Goal: Task Accomplishment & Management: Use online tool/utility

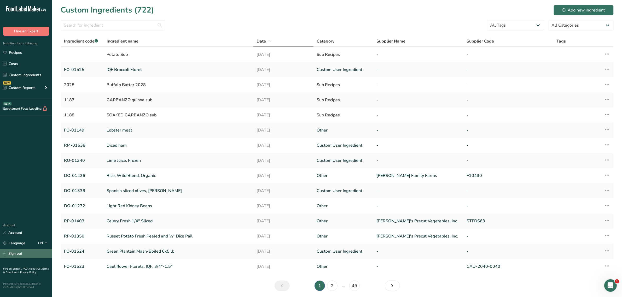
click at [41, 255] on link "Sign out" at bounding box center [26, 253] width 52 height 9
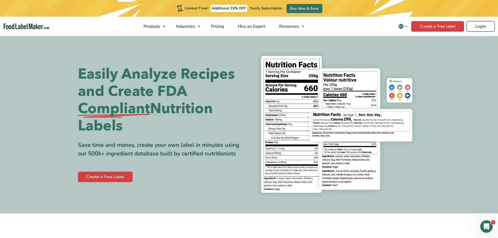
click at [483, 28] on link "Login" at bounding box center [480, 26] width 28 height 10
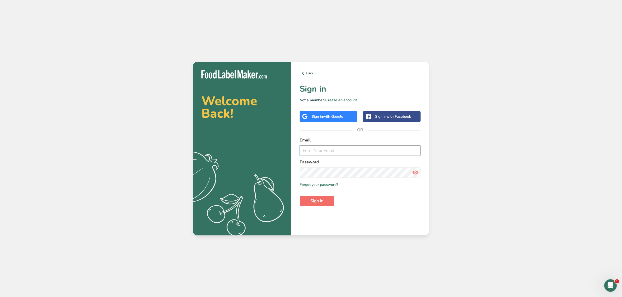
type input "[EMAIL_ADDRESS][DOMAIN_NAME]"
click at [320, 198] on span "Sign in" at bounding box center [316, 201] width 13 height 6
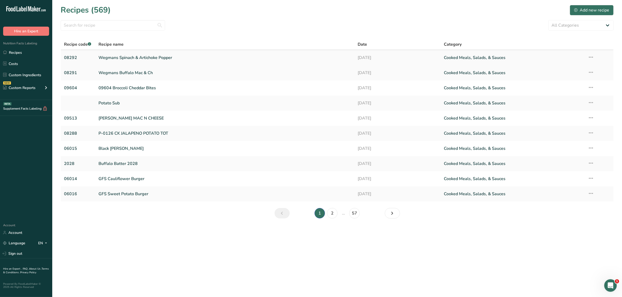
drag, startPoint x: 153, startPoint y: 56, endPoint x: 168, endPoint y: 56, distance: 14.6
click at [153, 56] on link "Wegmans Spinach & Artichoke Popper" at bounding box center [225, 57] width 253 height 11
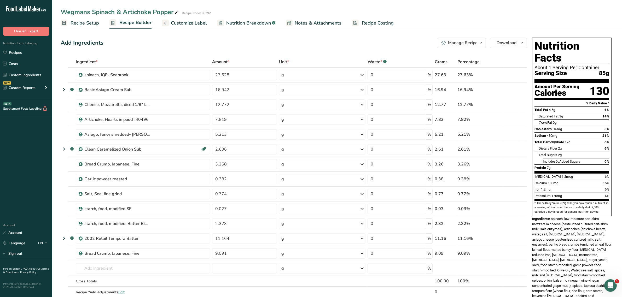
click at [95, 25] on span "Recipe Setup" at bounding box center [85, 23] width 28 height 7
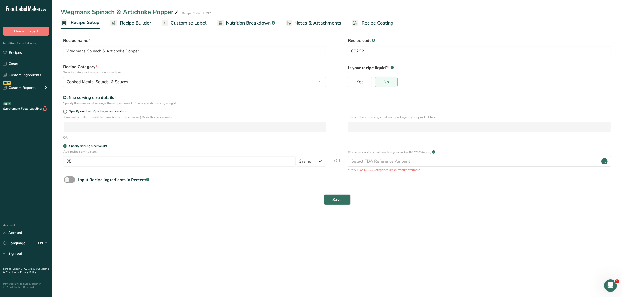
click at [187, 23] on span "Customize Label" at bounding box center [189, 23] width 36 height 7
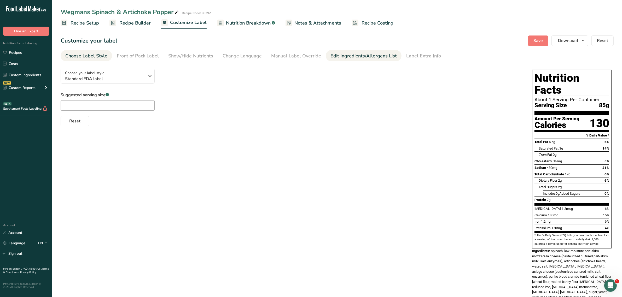
click at [342, 53] on div "Edit Ingredients/Allergens List" at bounding box center [364, 56] width 66 height 7
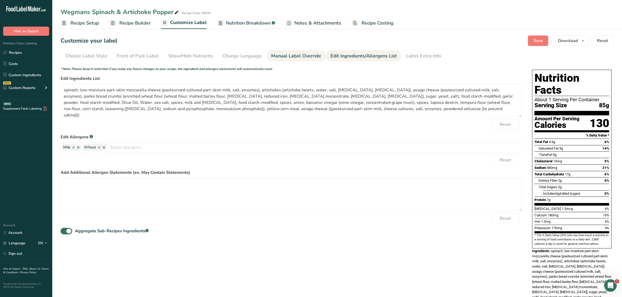
click at [286, 53] on div "Manual Label Override" at bounding box center [296, 56] width 50 height 7
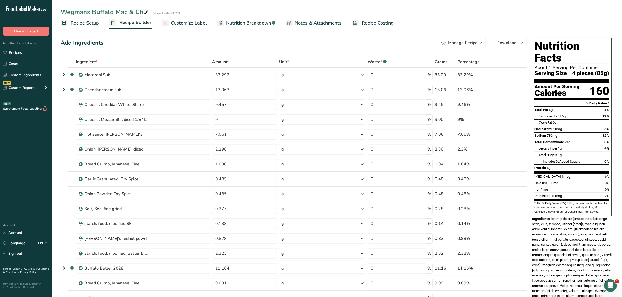
click at [82, 22] on span "Recipe Setup" at bounding box center [85, 23] width 28 height 7
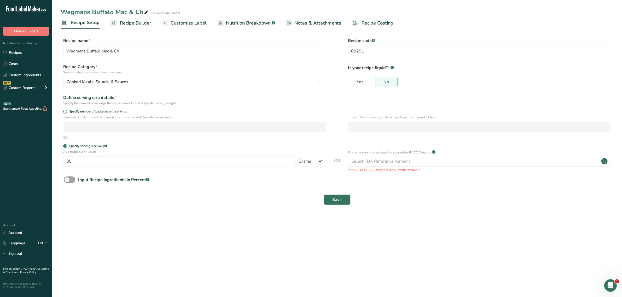
click at [195, 23] on span "Customize Label" at bounding box center [189, 23] width 36 height 7
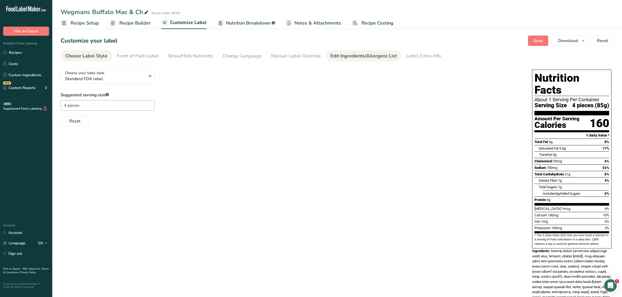
click at [354, 53] on div "Edit Ingredients/Allergens List" at bounding box center [364, 56] width 66 height 7
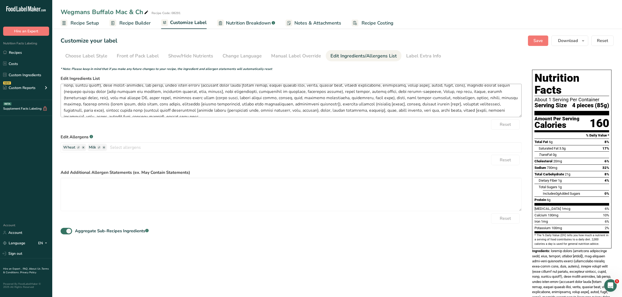
scroll to position [17, 0]
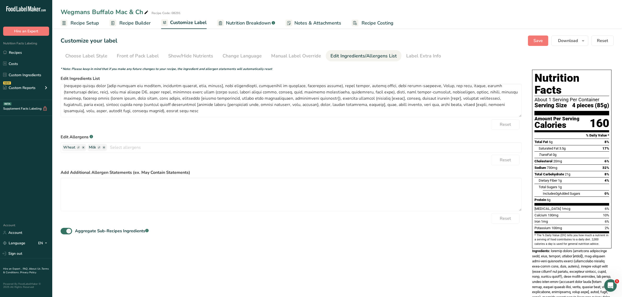
click at [281, 50] on section "Customize your label Save Download Choose what to show on your downloaded label…" at bounding box center [337, 224] width 570 height 395
click at [284, 54] on div "Manual Label Override" at bounding box center [296, 56] width 50 height 7
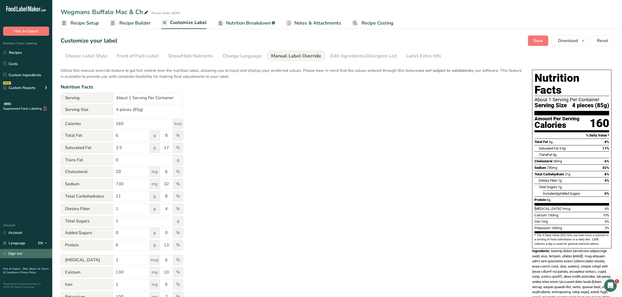
click at [28, 258] on link "Sign out" at bounding box center [26, 253] width 52 height 9
